Goal: Obtain resource: Obtain resource

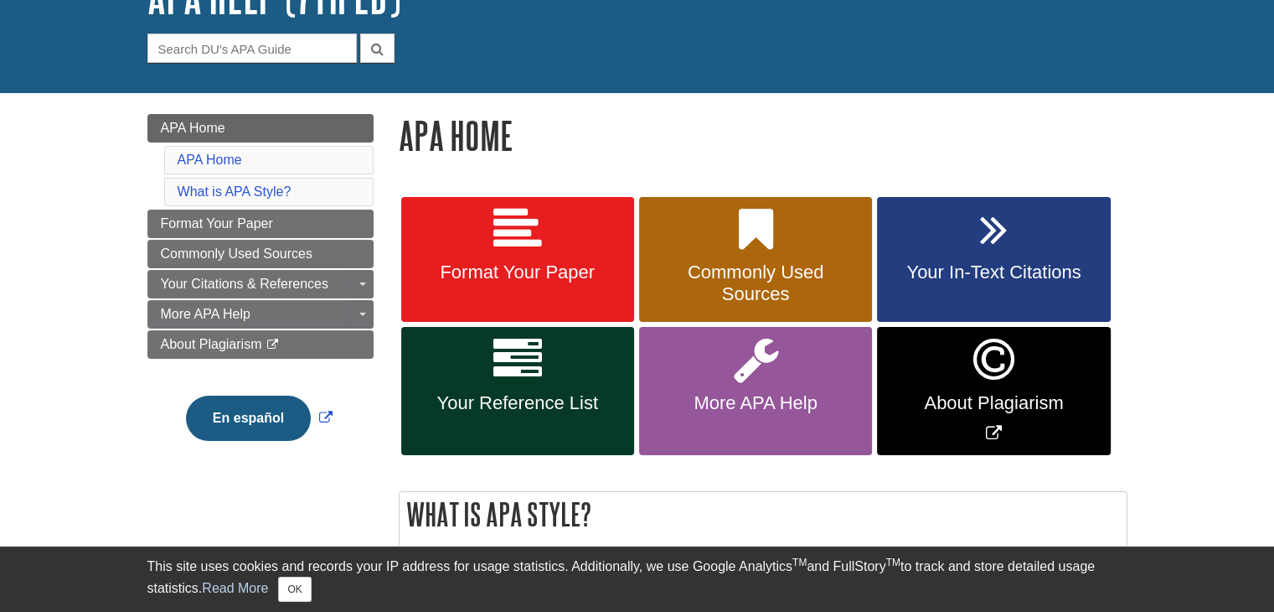
scroll to position [185, 0]
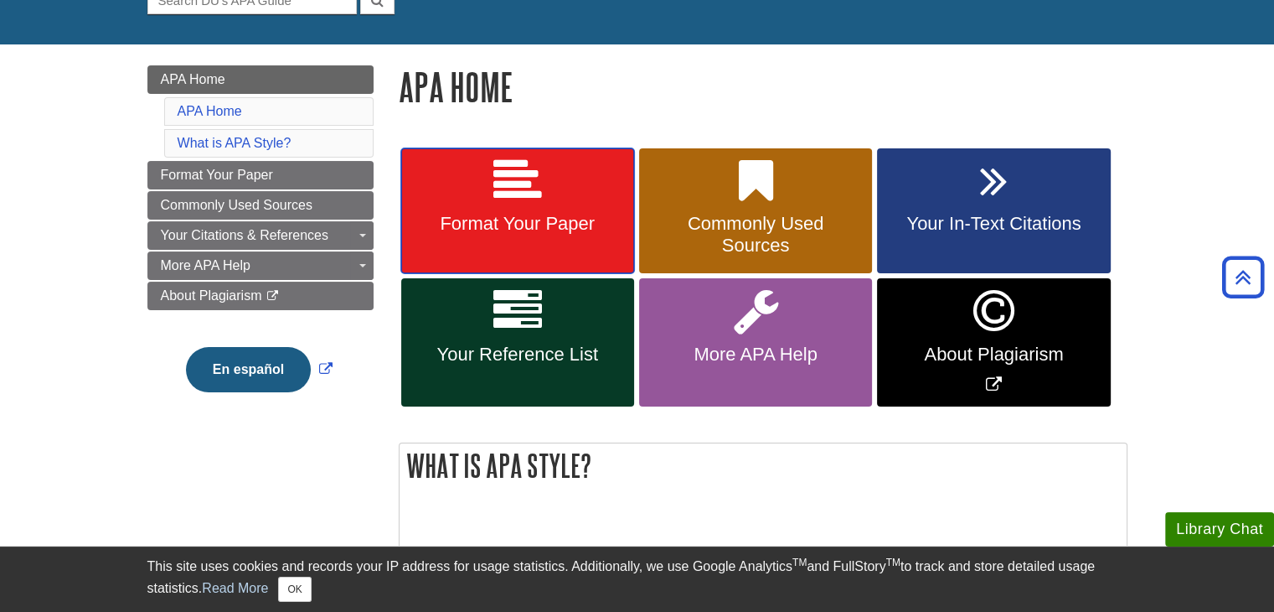
click at [507, 219] on span "Format Your Paper" at bounding box center [518, 224] width 208 height 22
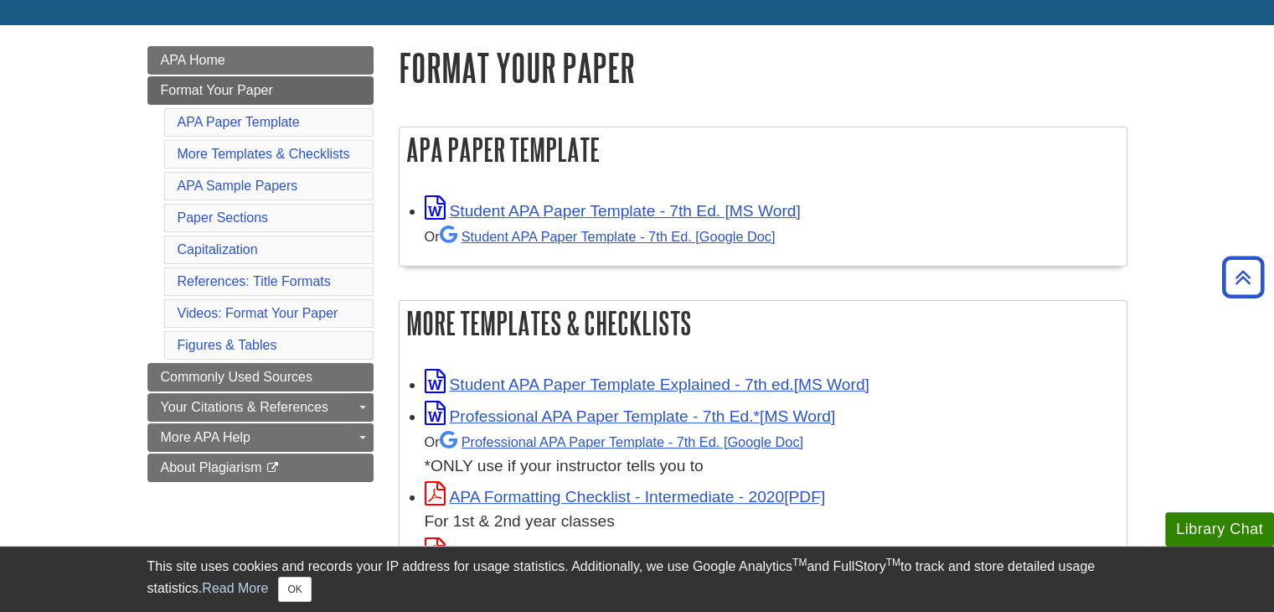
scroll to position [197, 0]
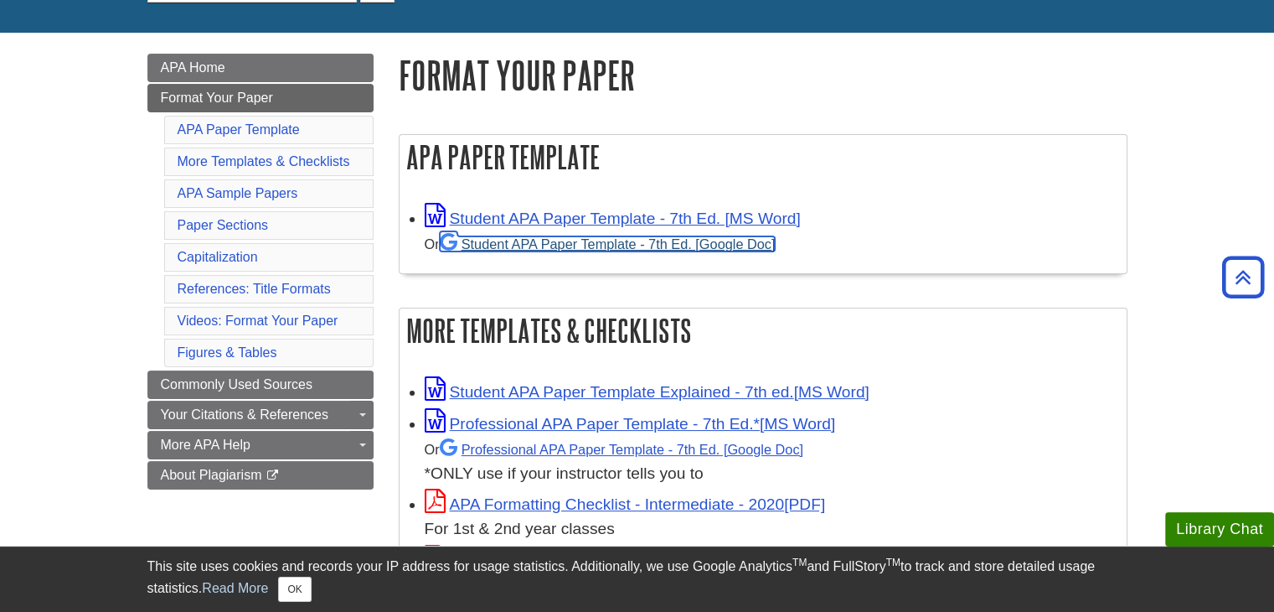
click at [506, 248] on link "Student APA Paper Template - 7th Ed. [Google Doc]" at bounding box center [608, 243] width 336 height 15
